Goal: Transaction & Acquisition: Obtain resource

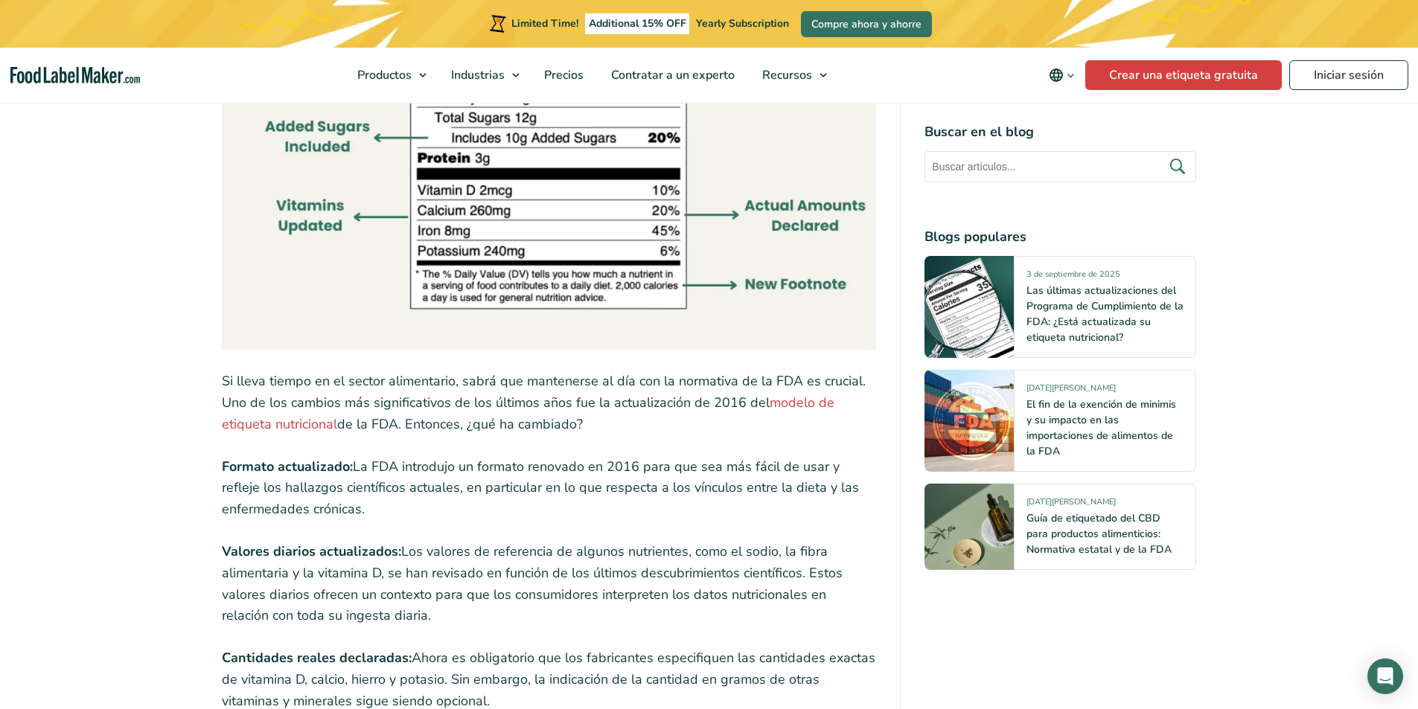
scroll to position [1488, 0]
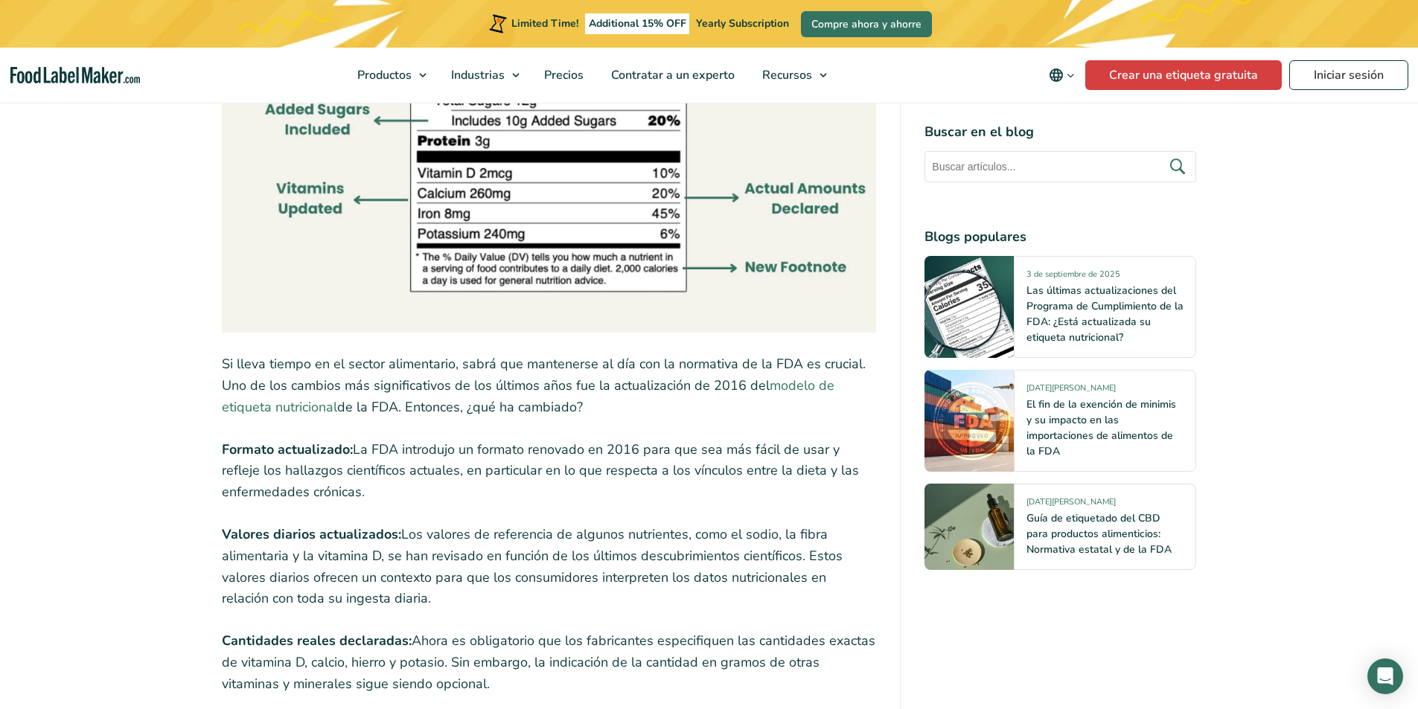
click at [800, 385] on link "modelo de etiqueta nutricional" at bounding box center [528, 396] width 612 height 39
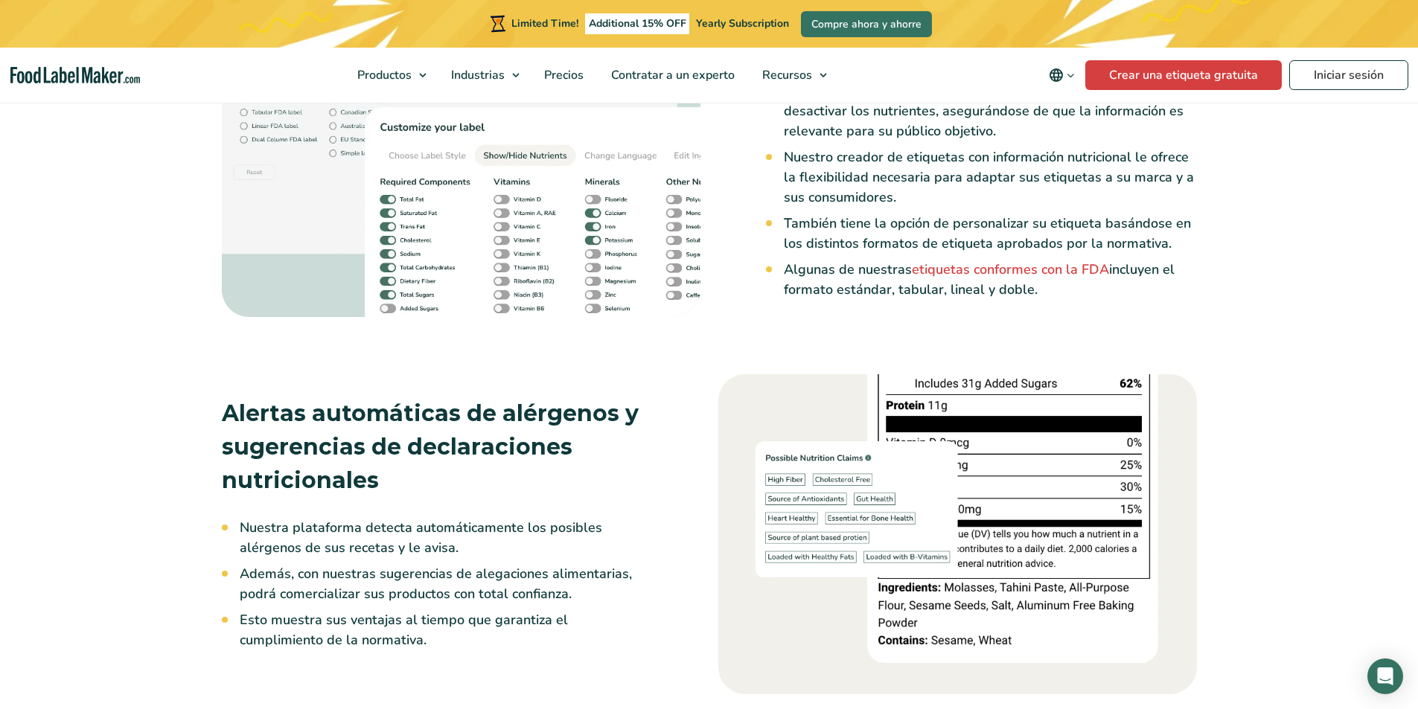
scroll to position [2392, 0]
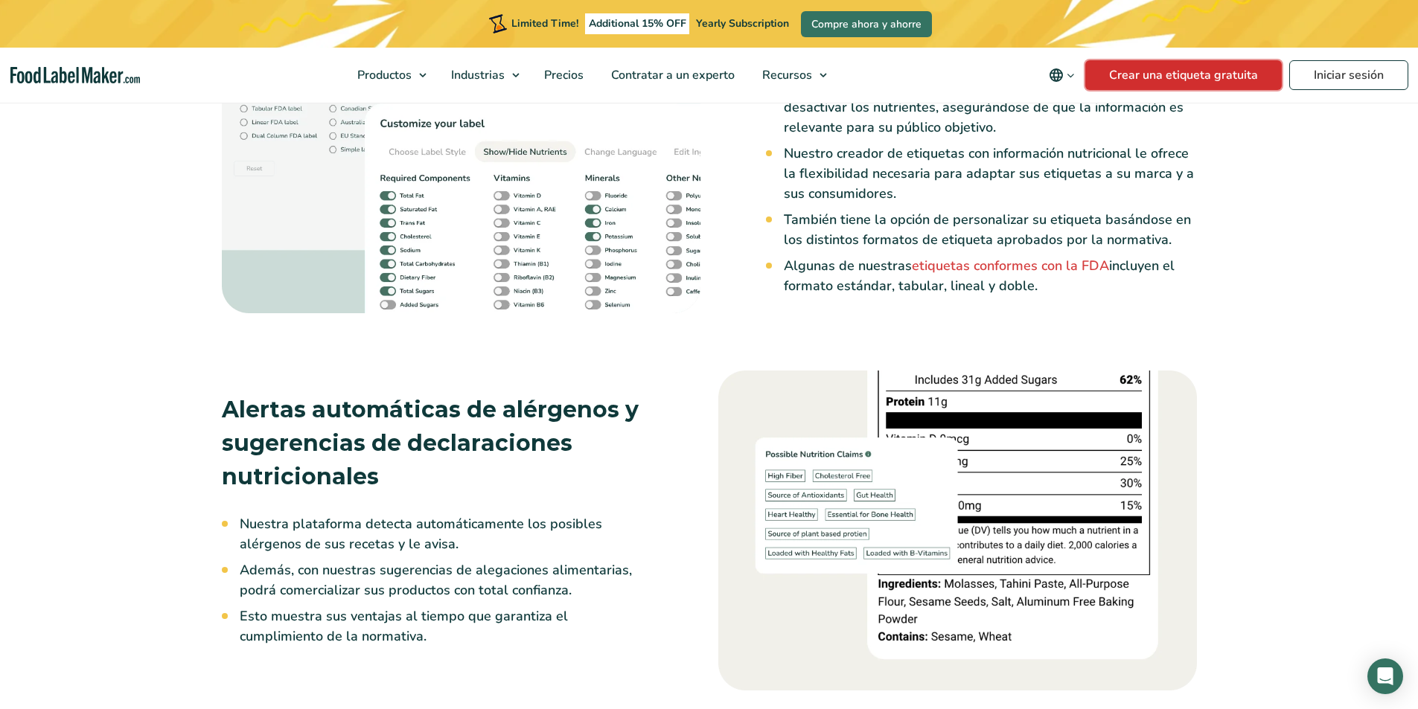
click at [1136, 72] on link "Crear una etiqueta gratuita" at bounding box center [1183, 75] width 196 height 30
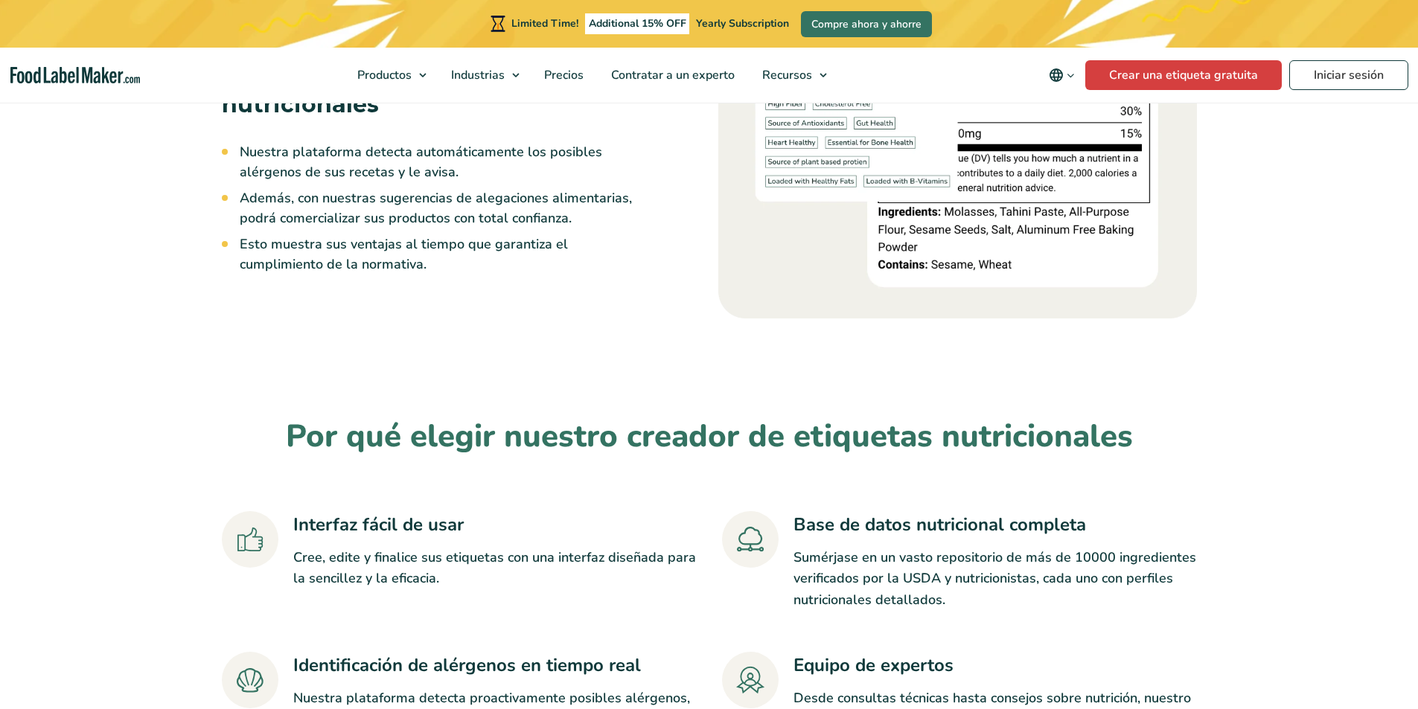
scroll to position [2541, 0]
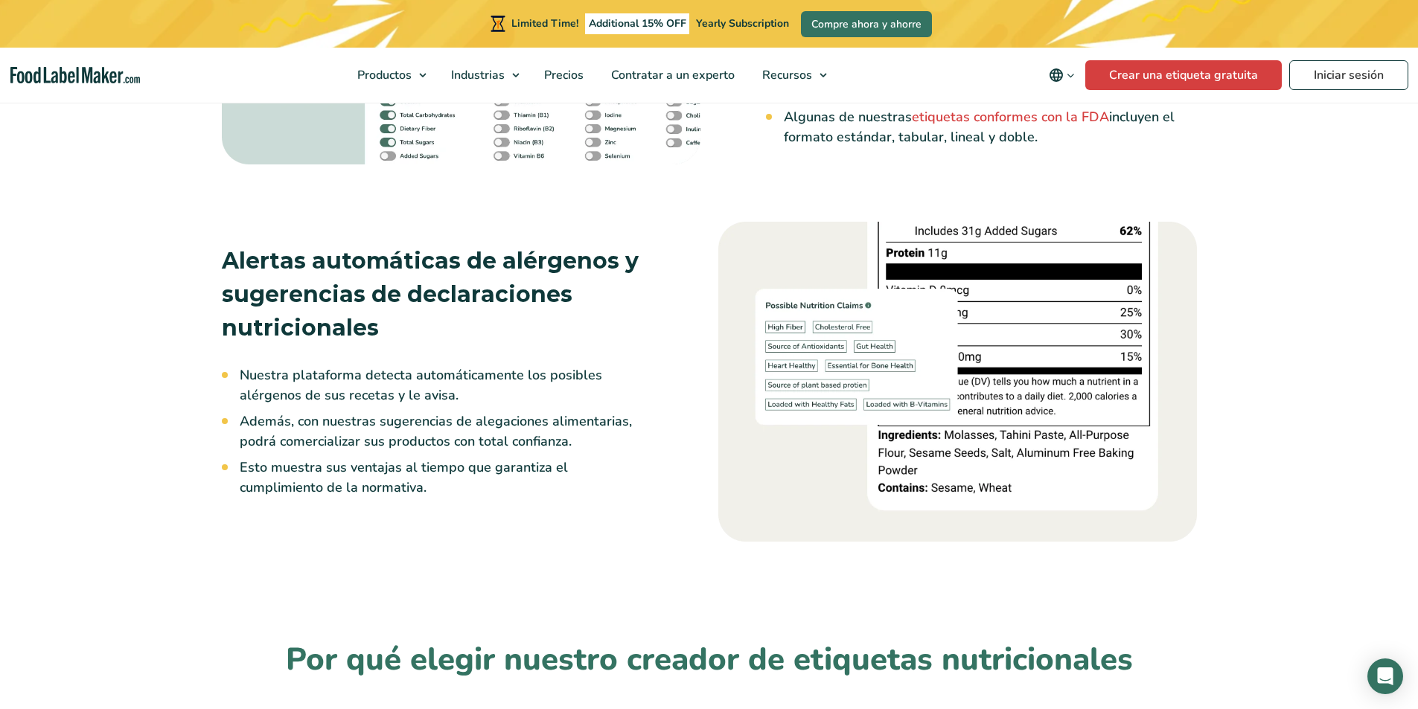
click at [845, 478] on img at bounding box center [957, 382] width 478 height 320
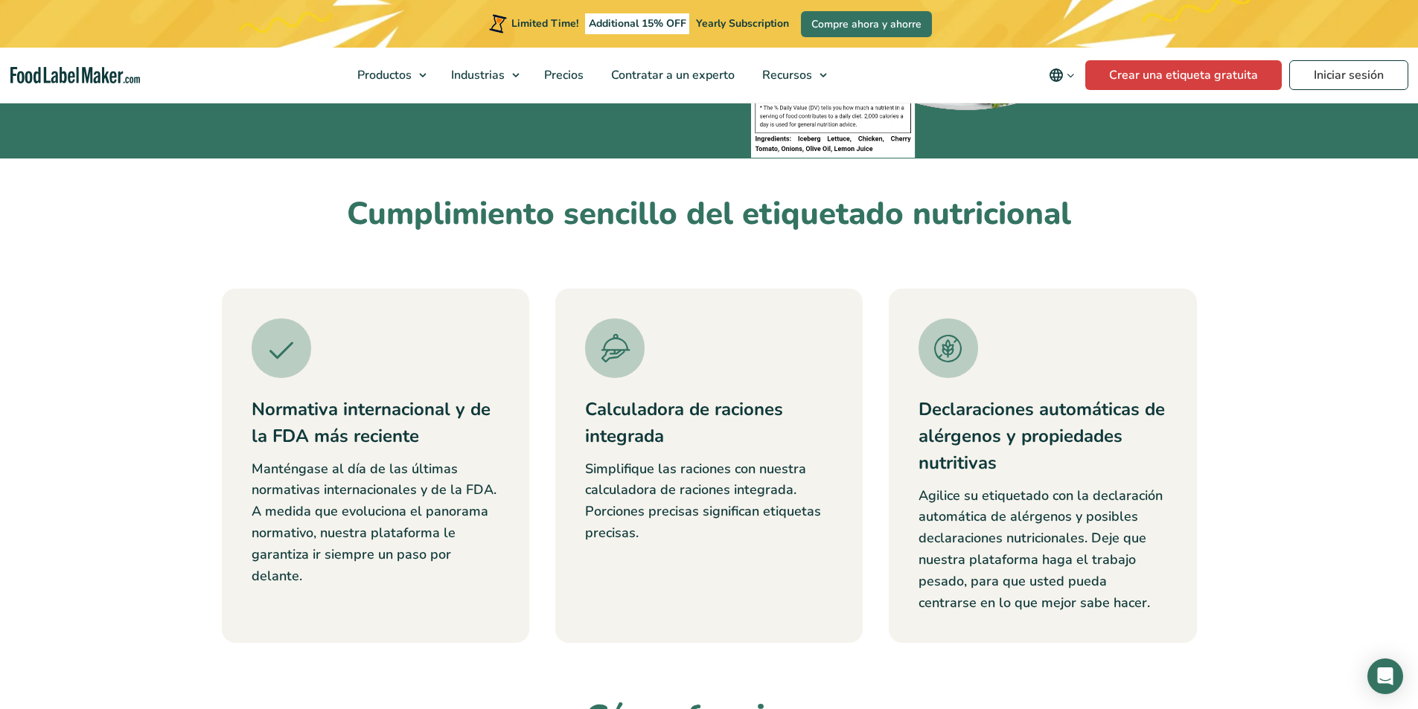
scroll to position [0, 0]
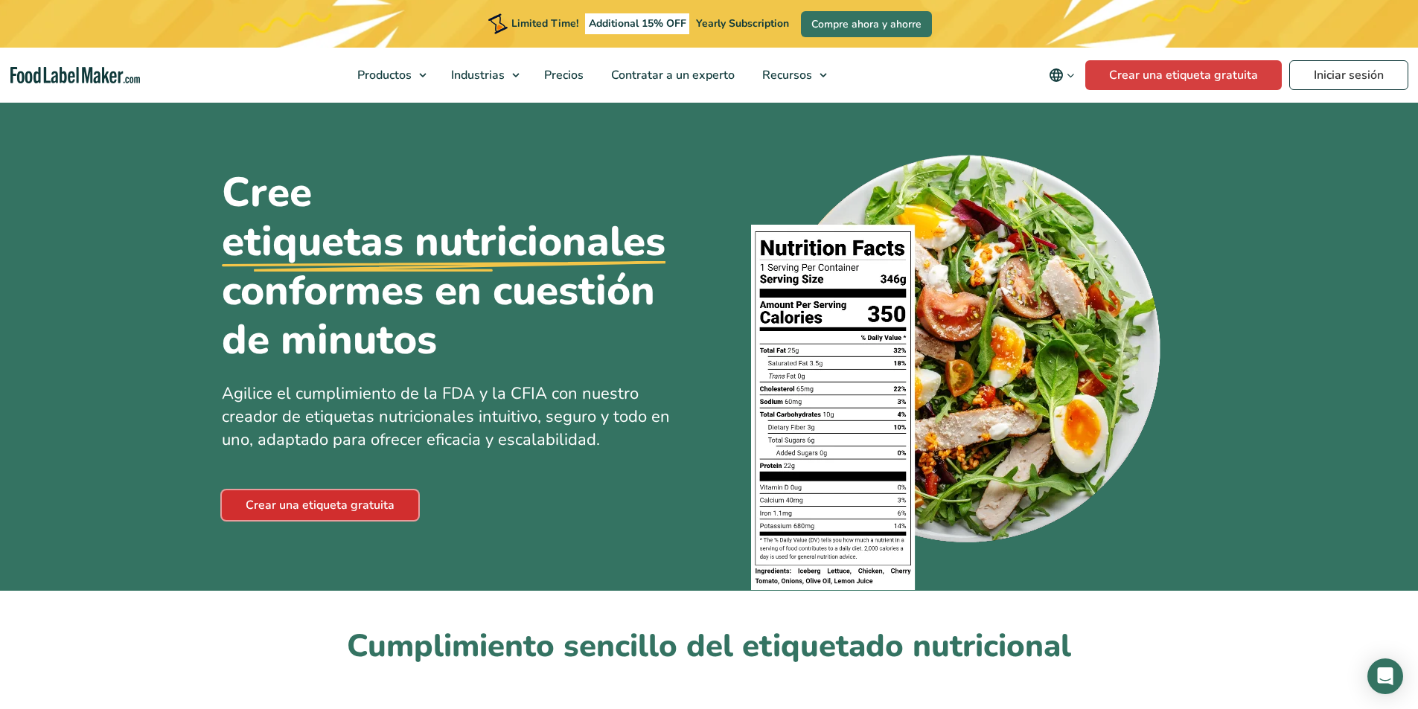
click at [330, 504] on link "Crear una etiqueta gratuita" at bounding box center [320, 505] width 196 height 30
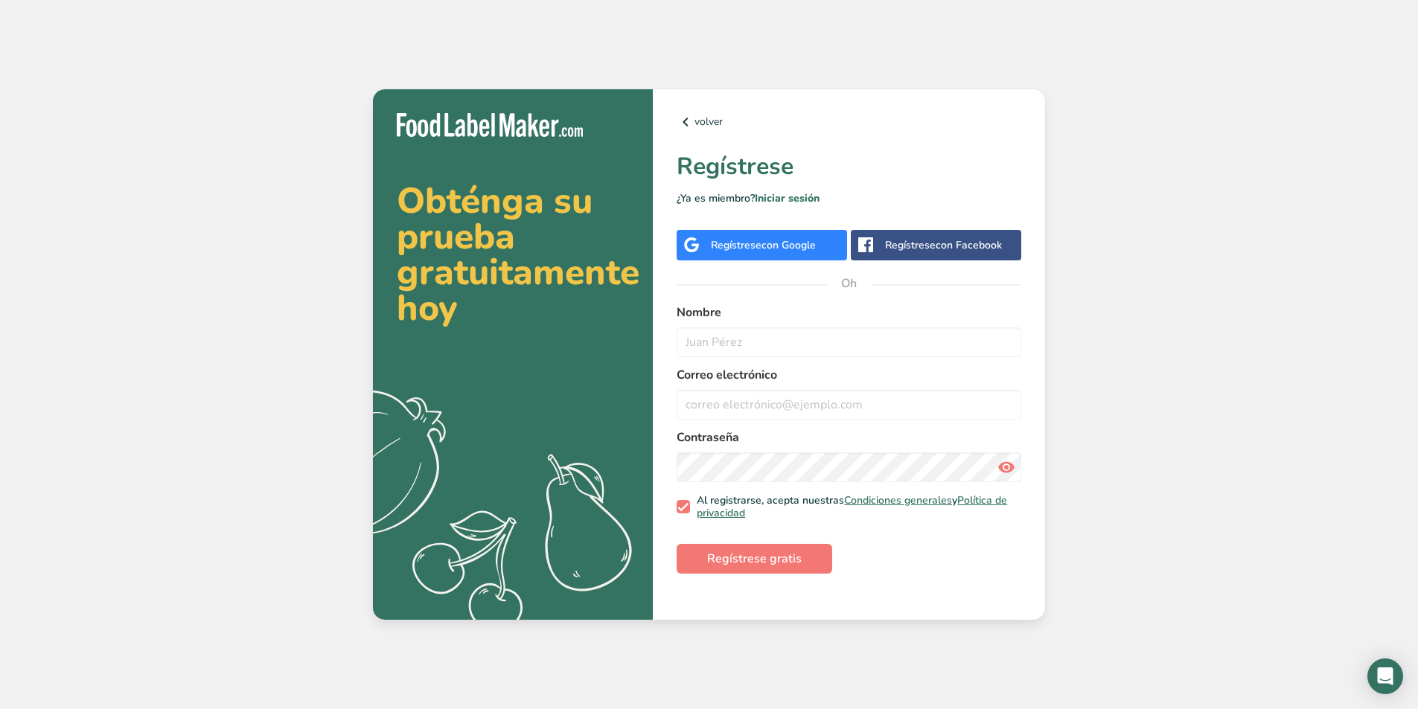
drag, startPoint x: 462, startPoint y: 367, endPoint x: 464, endPoint y: 386, distance: 19.5
click at [464, 386] on div "Obténga su prueba gratuitamente [DATE] .a{fill:#f5f3ed;}" at bounding box center [513, 354] width 280 height 531
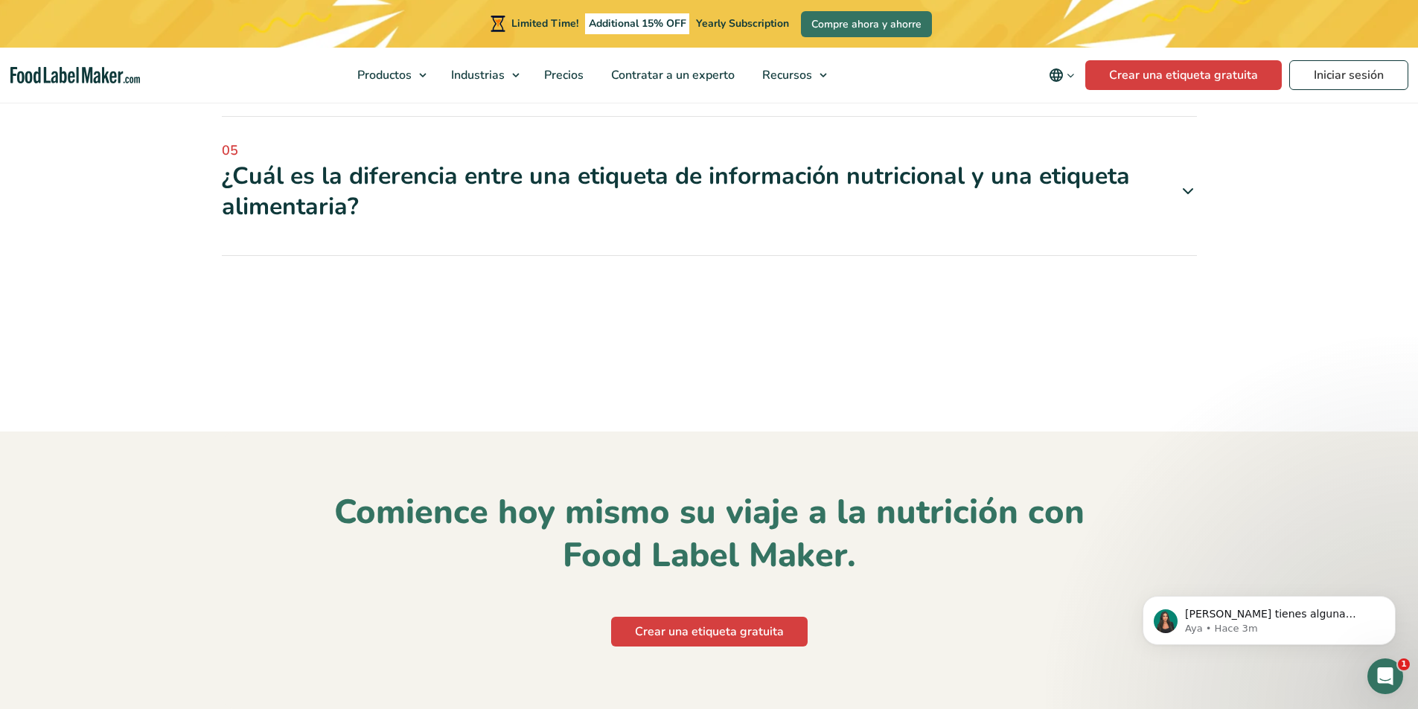
scroll to position [5804, 0]
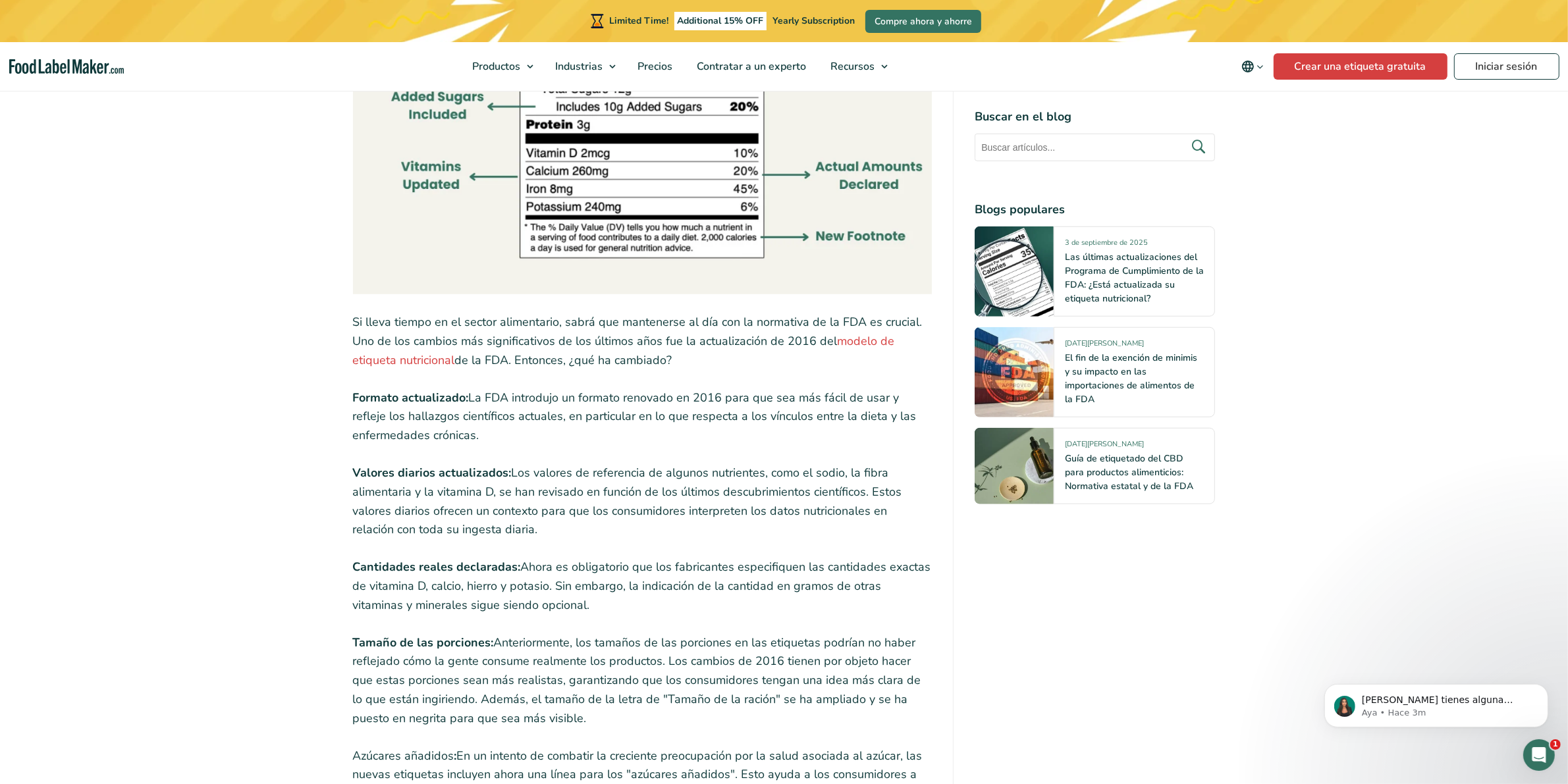
drag, startPoint x: 0, startPoint y: 0, endPoint x: 284, endPoint y: 393, distance: 484.9
